Goal: Browse casually: Explore the website without a specific task or goal

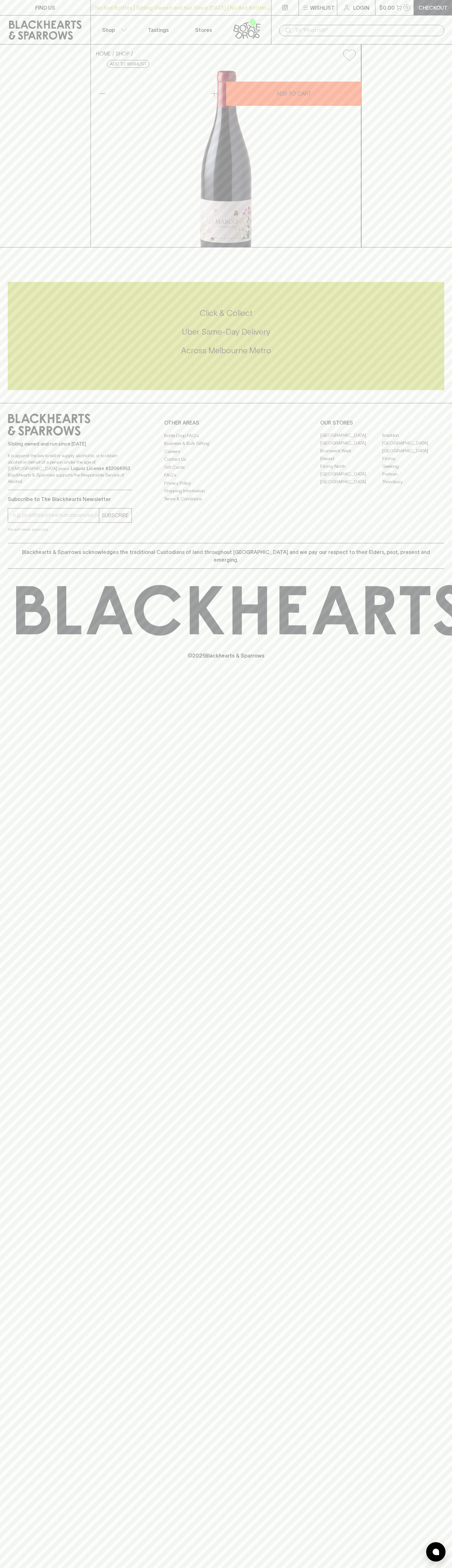
click at [307, 29] on input "text" at bounding box center [366, 30] width 144 height 11
click at [449, 1238] on div "FIND US | No Bad Bottles | Sibling Owned and Run Since 2006 | No Bad Bottles | …" at bounding box center [226, 784] width 452 height 1568
click at [100, 1567] on html "FIND US | No Bad Bottles | Sibling Owned and Run Since 2006 | No Bad Bottles | …" at bounding box center [226, 784] width 452 height 1568
click at [26, 1258] on div "FIND US | No Bad Bottles | Sibling Owned and Run Since 2006 | No Bad Bottles | …" at bounding box center [226, 784] width 452 height 1568
